Goal: Information Seeking & Learning: Learn about a topic

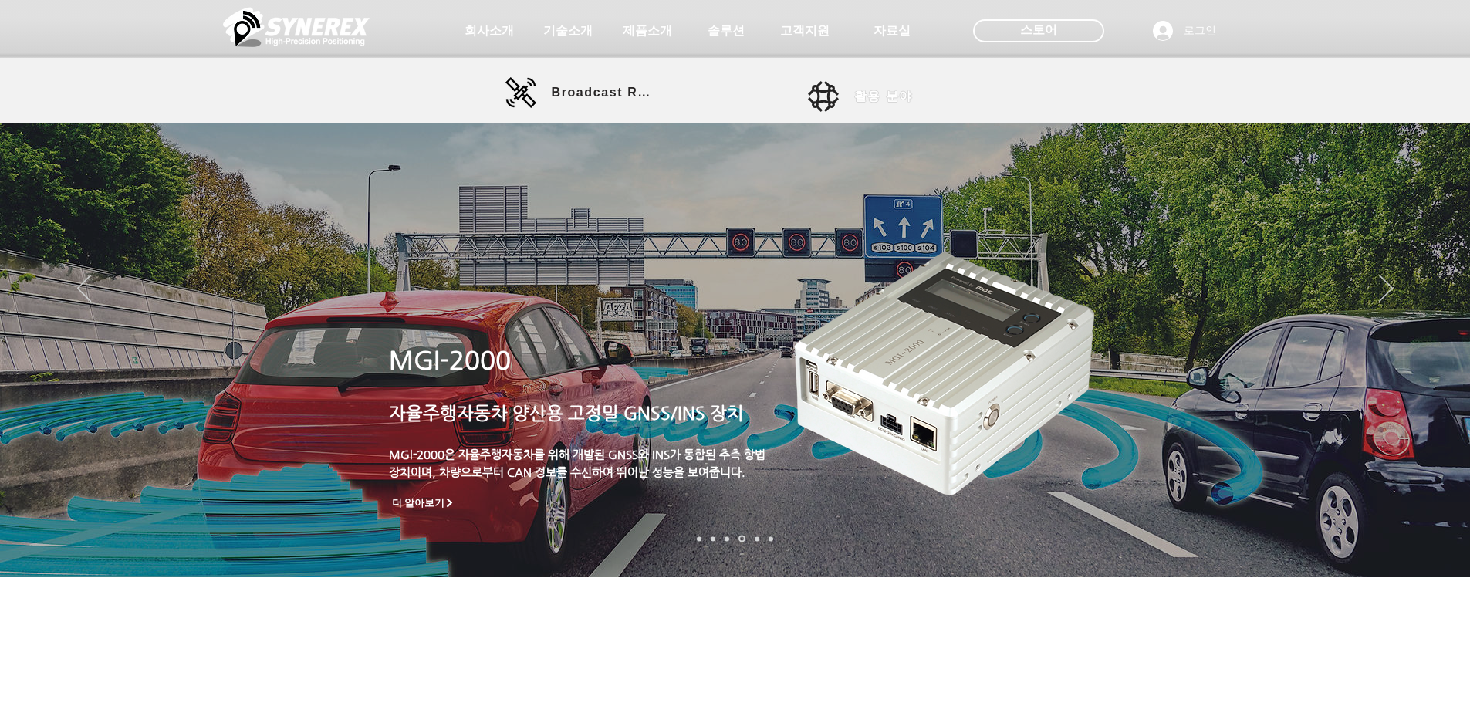
click at [830, 91] on link "활용 분야" at bounding box center [877, 96] width 139 height 31
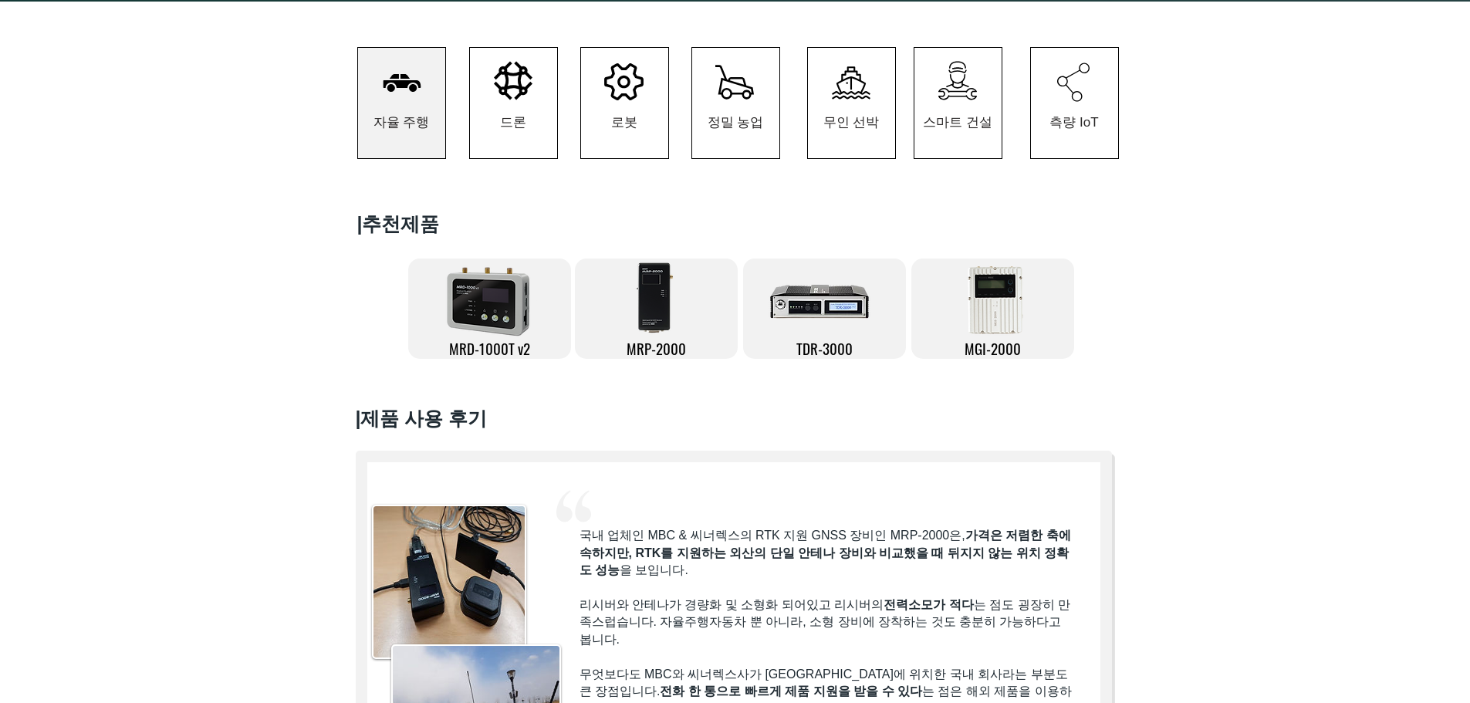
scroll to position [309, 0]
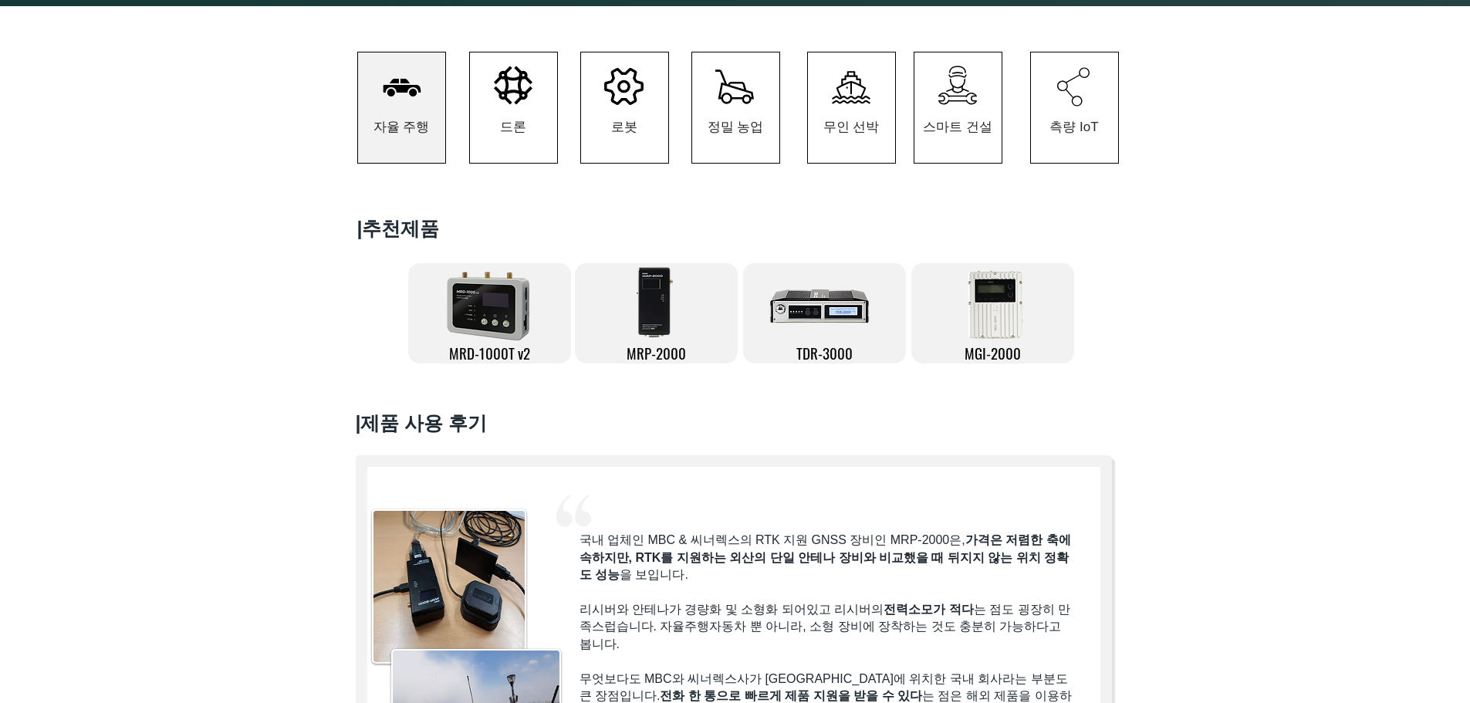
click at [667, 335] on img at bounding box center [657, 301] width 47 height 77
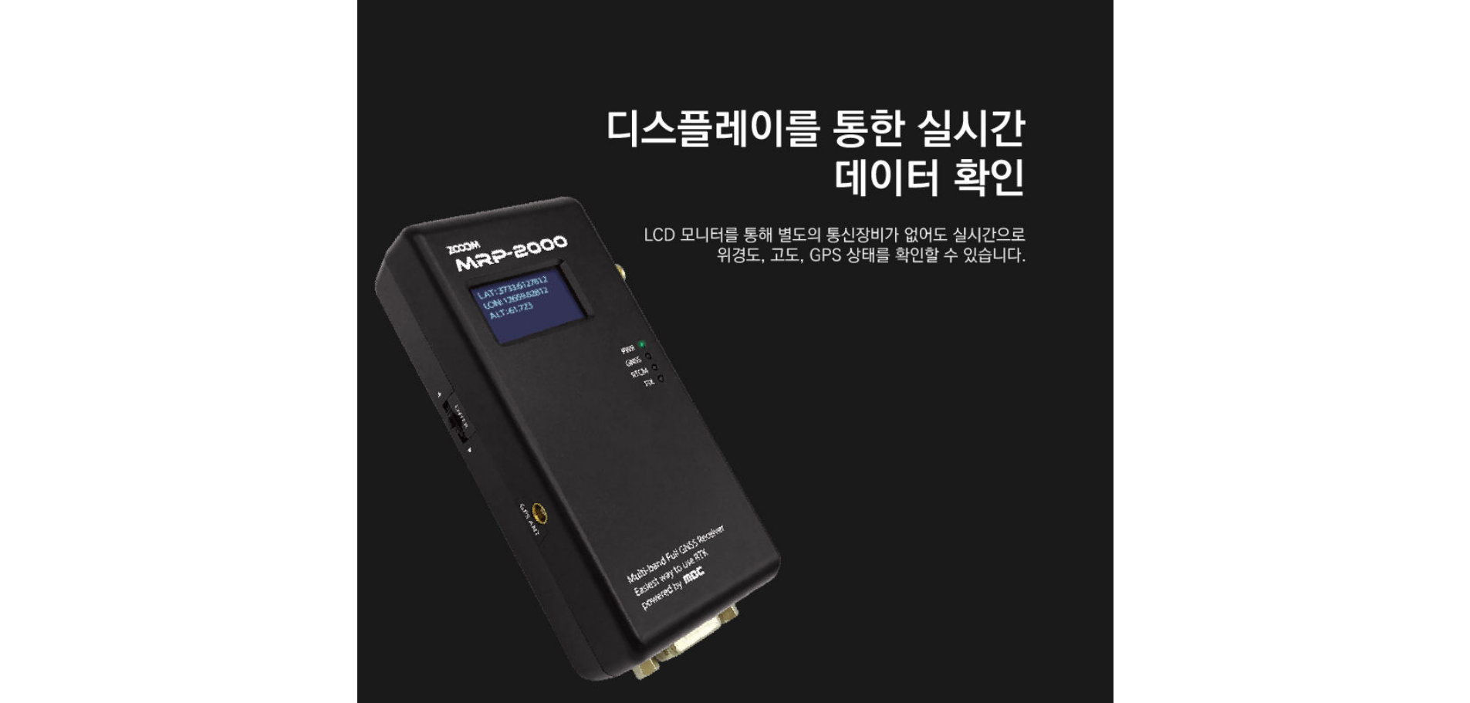
scroll to position [3396, 0]
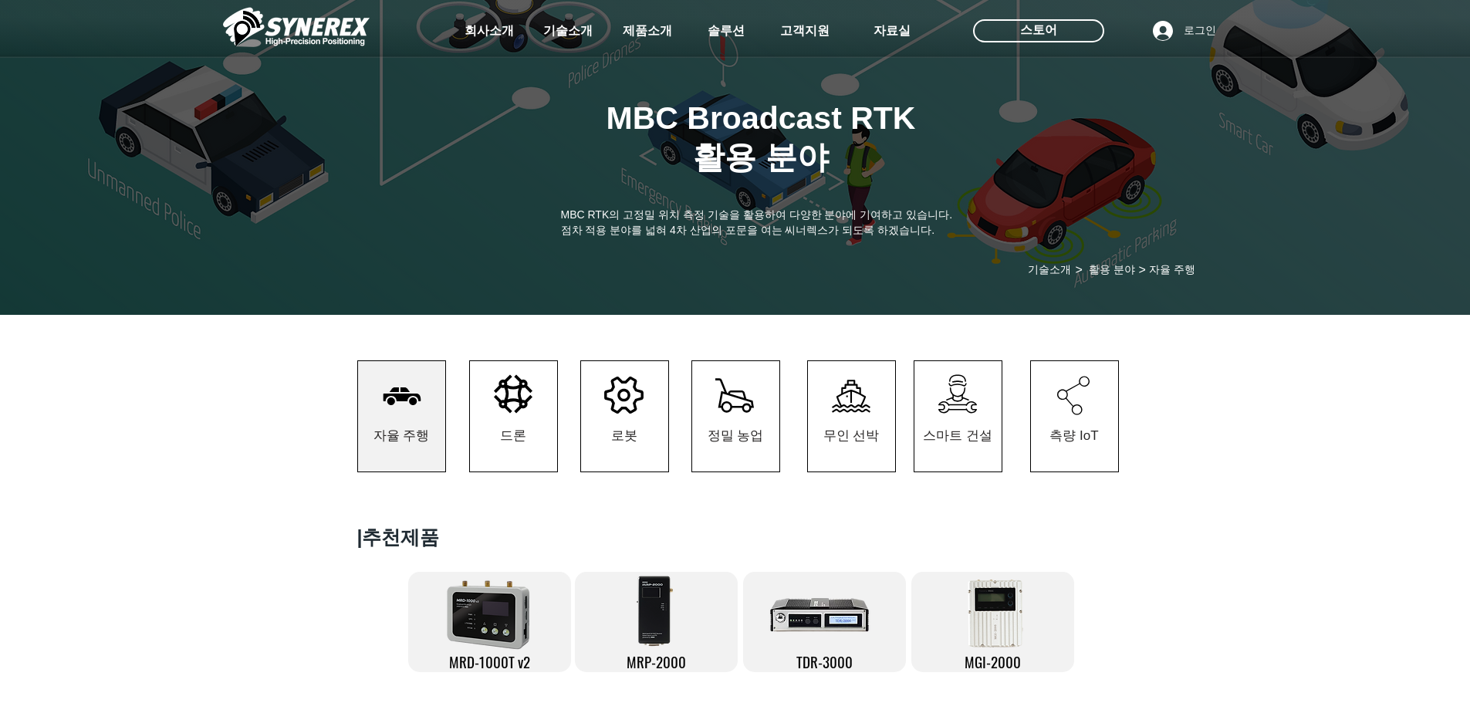
click at [738, 413] on icon "#comp-kzbigy201 svg [data-color="1"] {fill: #000000;}" at bounding box center [734, 395] width 39 height 35
click at [733, 424] on span "정밀 농업" at bounding box center [735, 436] width 87 height 72
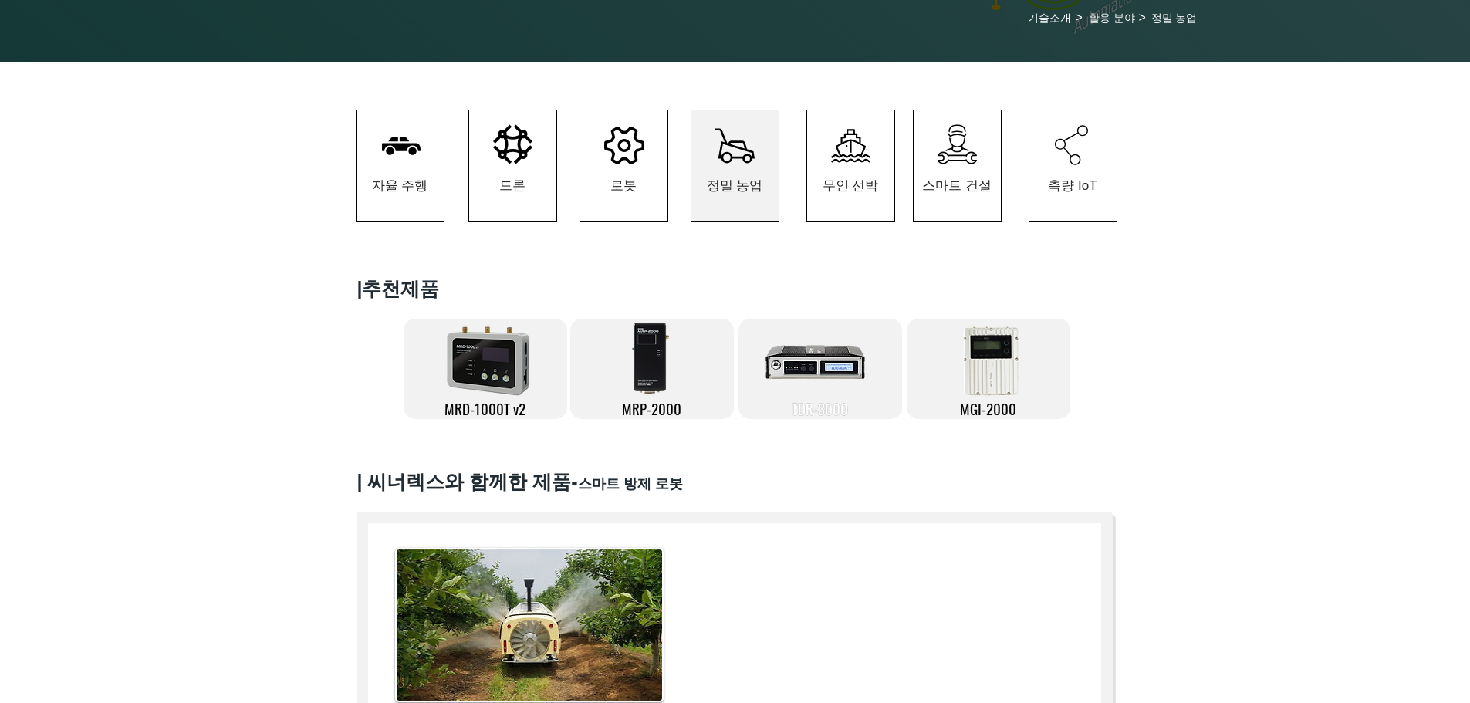
scroll to position [232, 0]
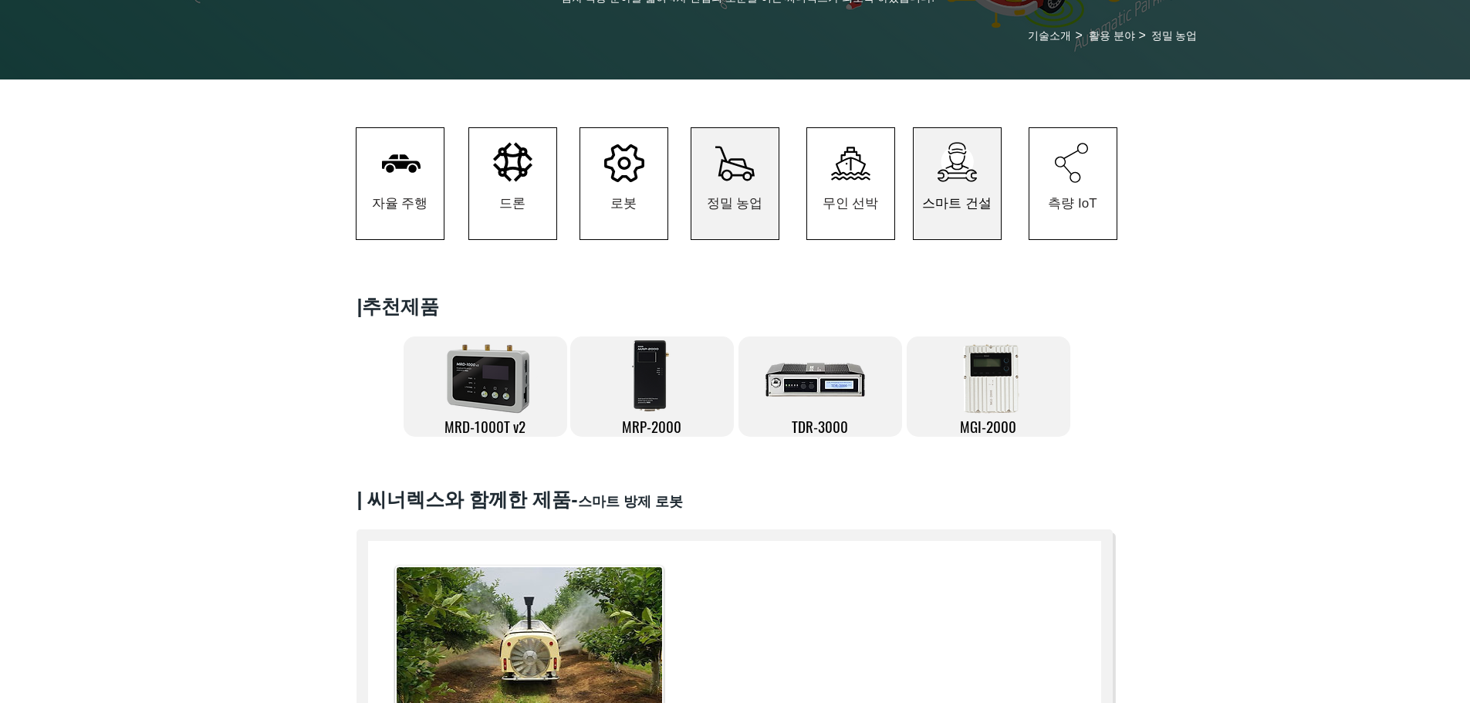
click at [948, 208] on span "스마트 건설" at bounding box center [956, 203] width 69 height 18
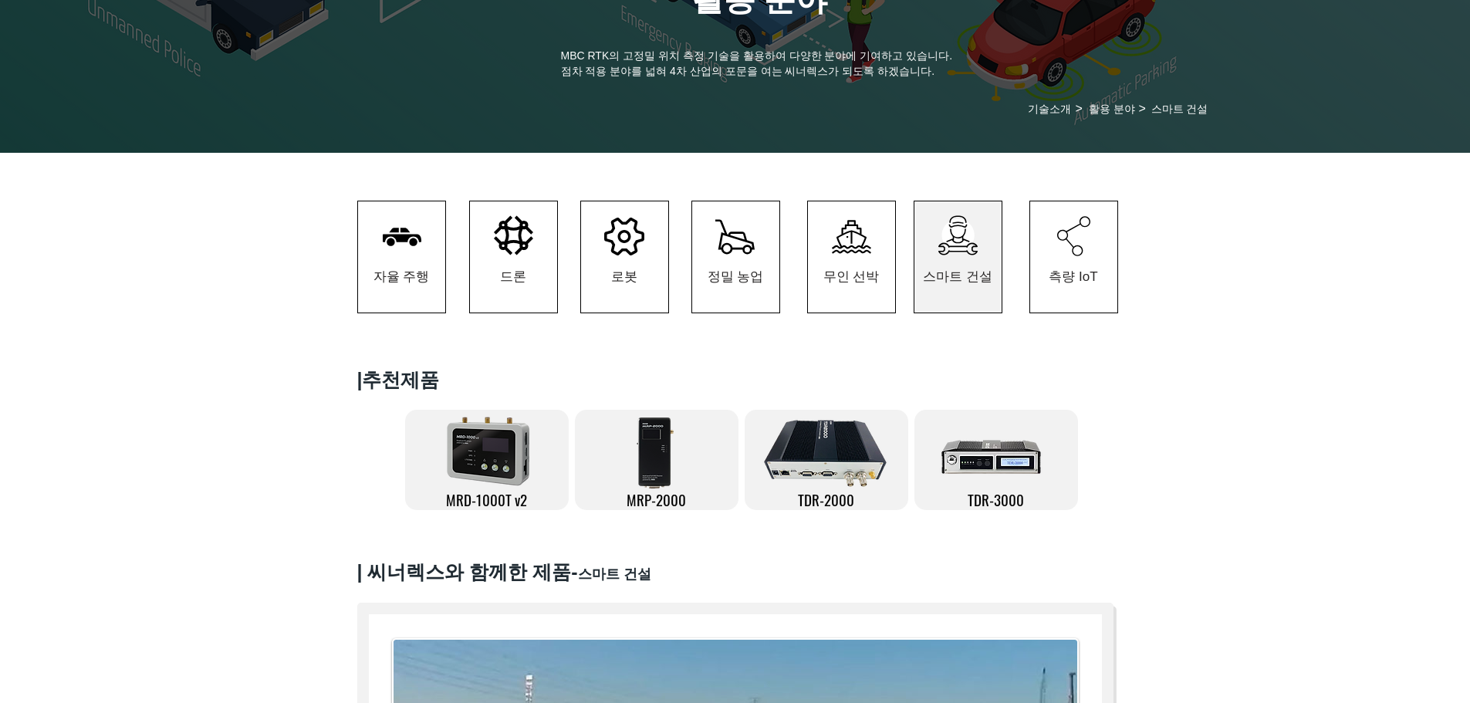
scroll to position [154, 0]
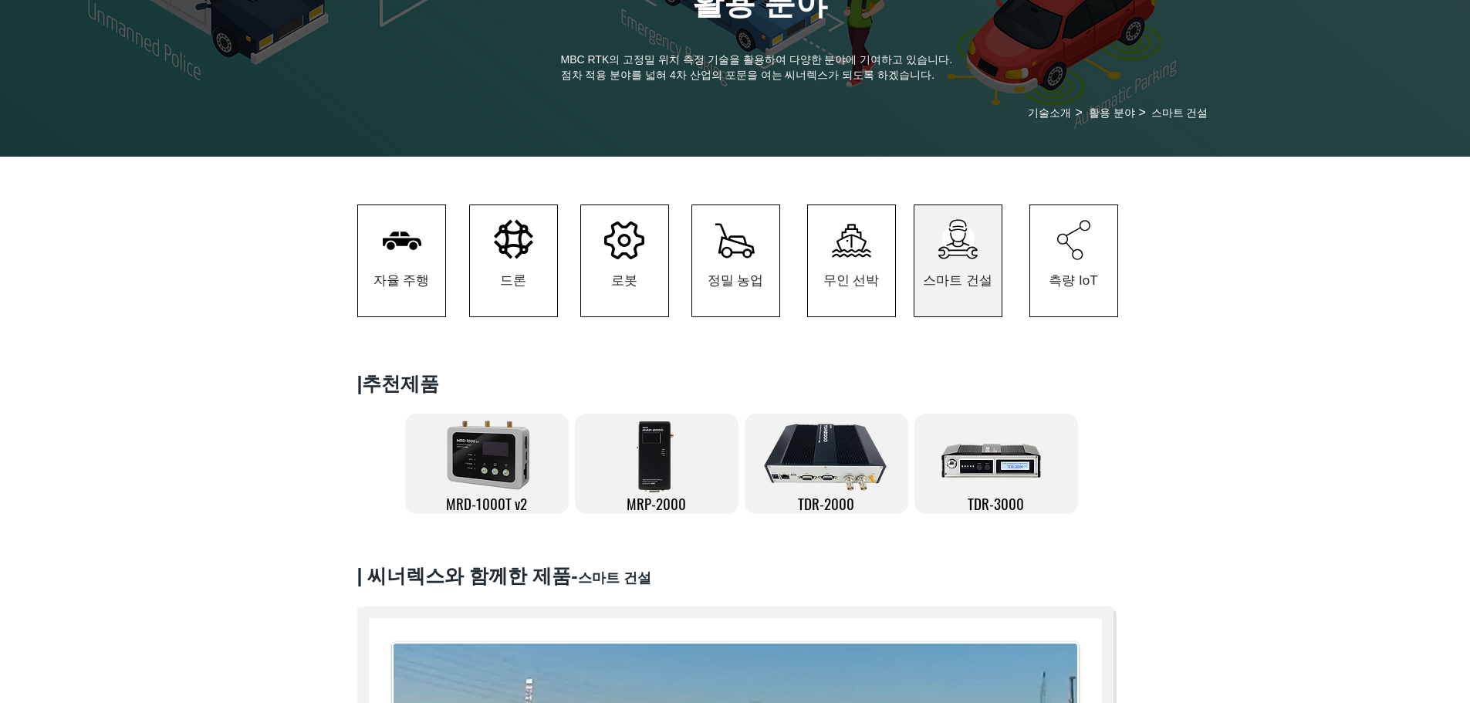
click at [1064, 233] on icon "#comp-kzbikgs33 svg [data-color="1"] {fill: #000000;}" at bounding box center [1073, 240] width 33 height 40
click at [1065, 259] on icon "#comp-kzbikgs33 svg [data-color="1"] {fill: #000000;}" at bounding box center [1073, 240] width 33 height 40
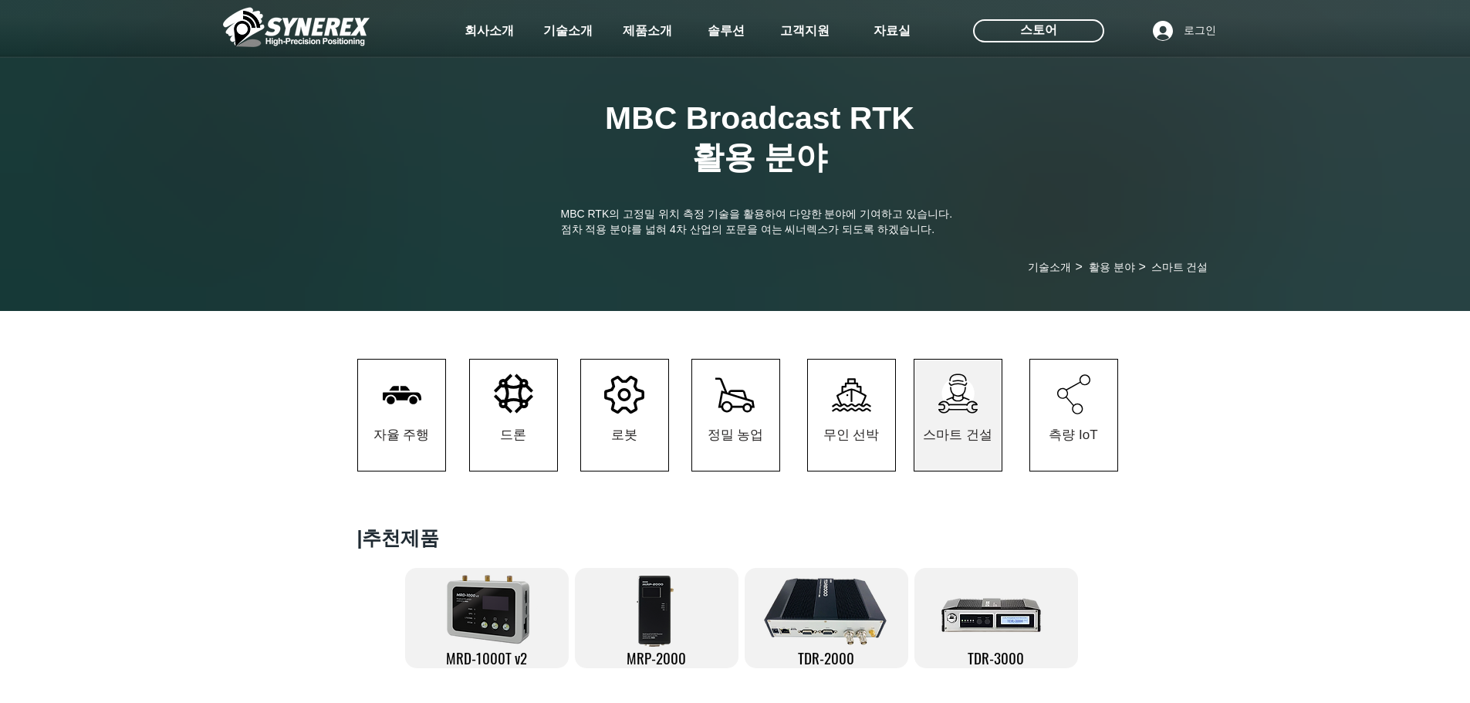
scroll to position [154, 0]
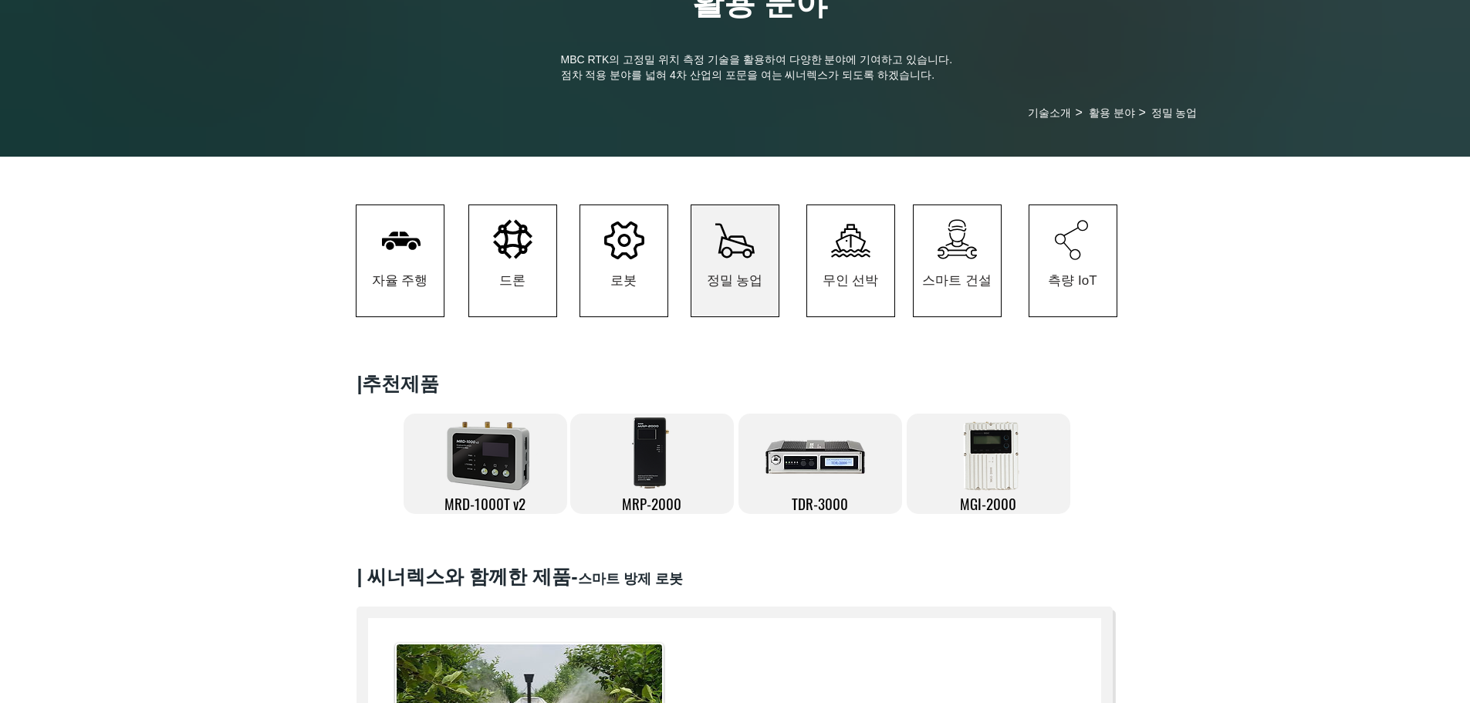
scroll to position [232, 0]
